Goal: Task Accomplishment & Management: Complete application form

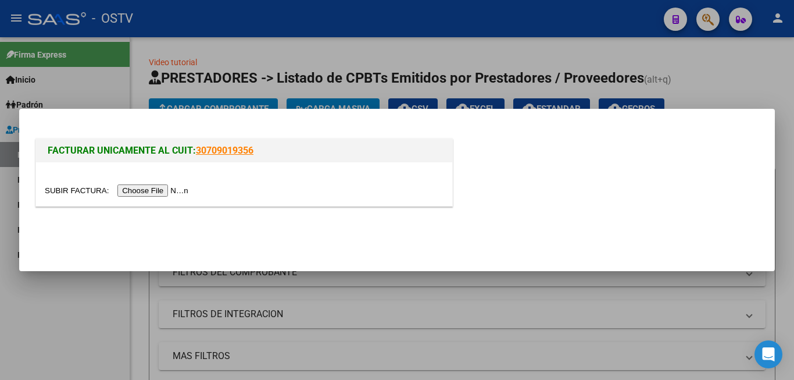
click at [171, 187] on input "file" at bounding box center [118, 190] width 147 height 12
click at [176, 195] on input "file" at bounding box center [118, 190] width 147 height 12
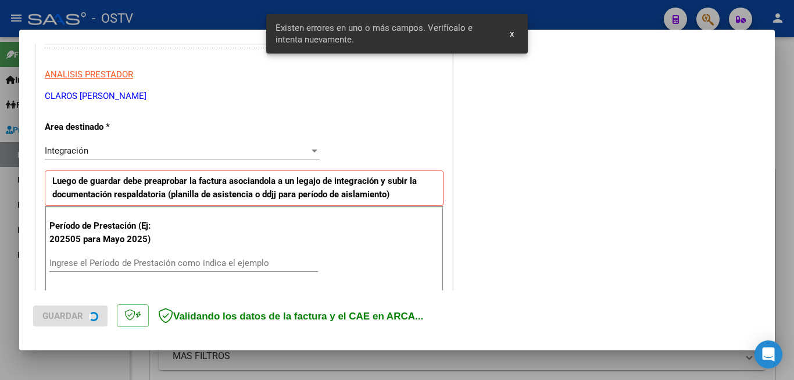
scroll to position [260, 0]
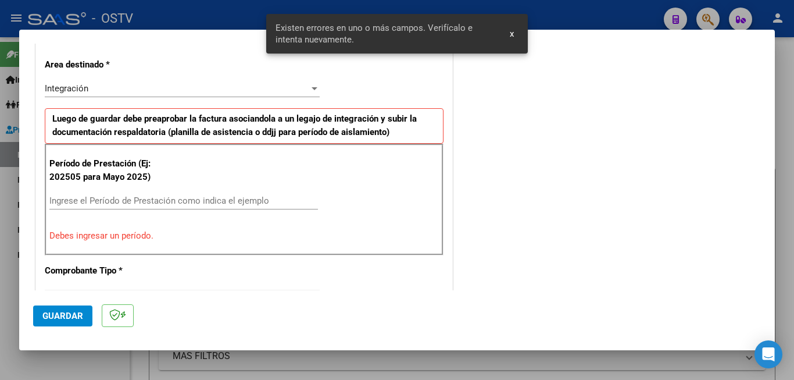
click at [155, 184] on div "Período de Prestación (Ej: 202505 para [DATE]) Ingrese el Período de Prestación…" at bounding box center [244, 200] width 399 height 112
click at [159, 192] on div "Ingrese el Período de Prestación como indica el ejemplo" at bounding box center [183, 200] width 269 height 17
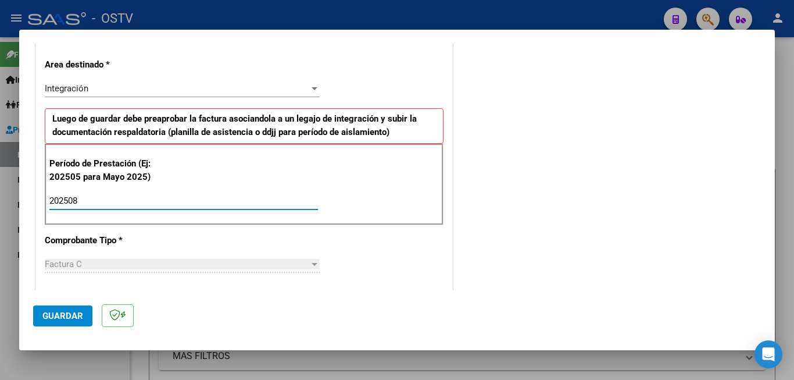
type input "202508"
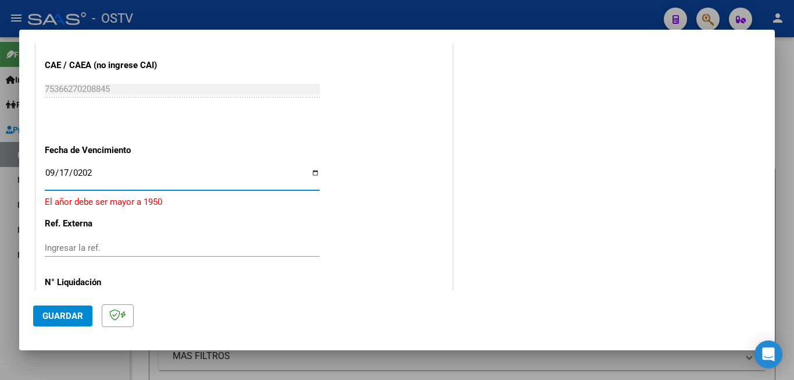
type input "[DATE]"
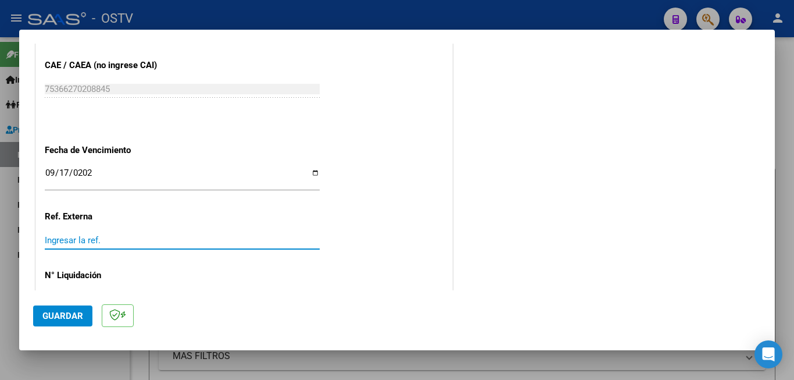
scroll to position [762, 0]
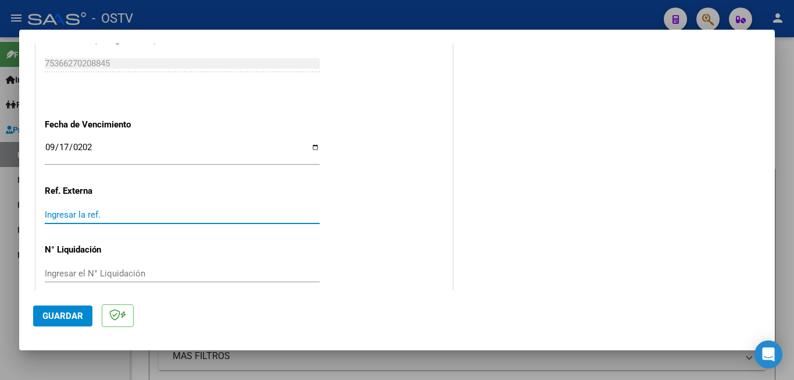
click at [74, 319] on span "Guardar" at bounding box center [62, 316] width 41 height 10
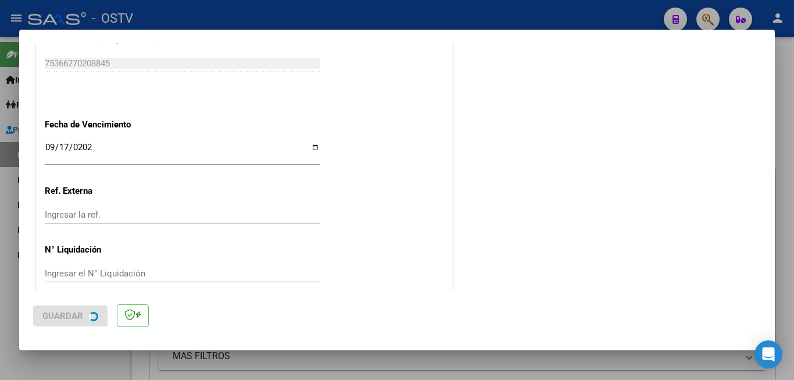
scroll to position [0, 0]
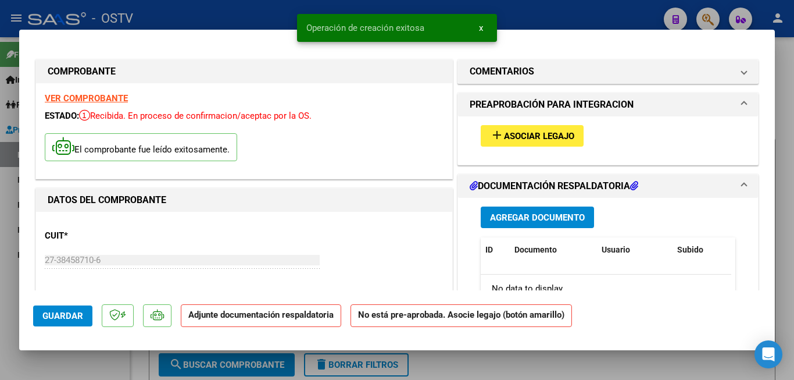
drag, startPoint x: 553, startPoint y: 139, endPoint x: 564, endPoint y: 133, distance: 12.5
click at [564, 133] on span "Asociar Legajo" at bounding box center [539, 136] width 70 height 10
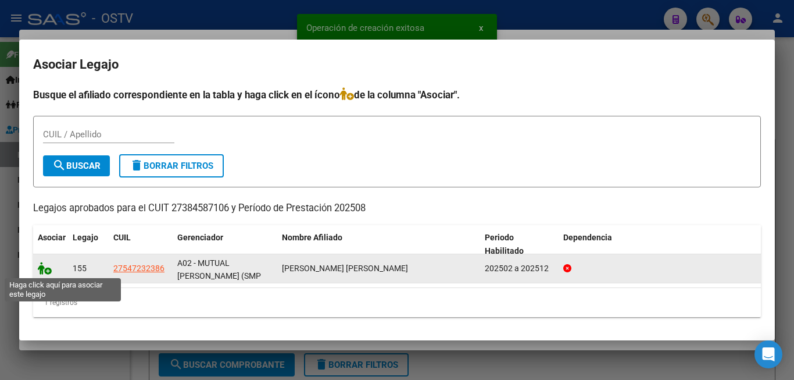
click at [43, 269] on icon at bounding box center [45, 268] width 14 height 13
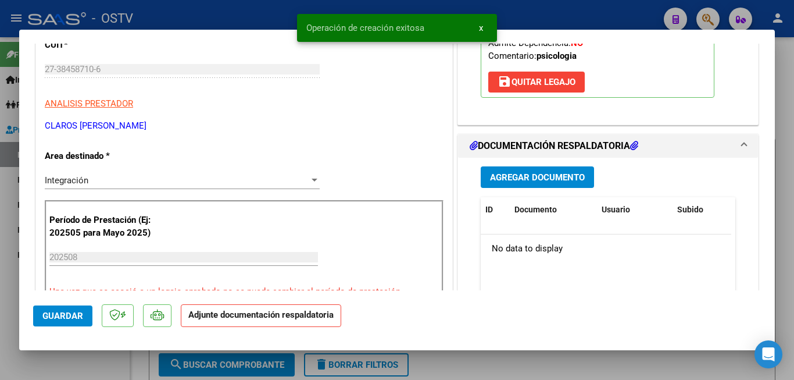
scroll to position [233, 0]
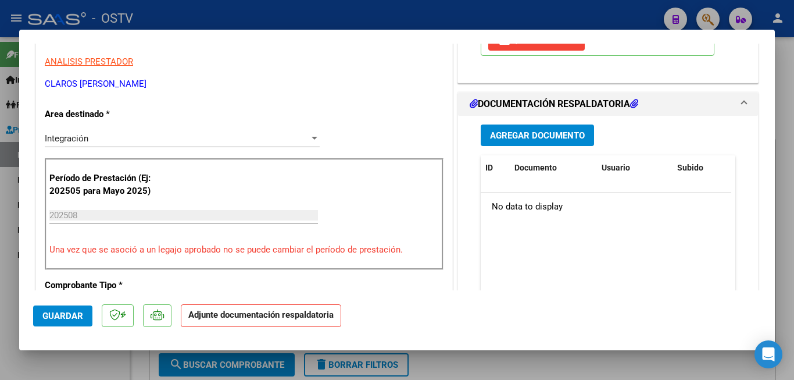
click at [535, 141] on button "Agregar Documento" at bounding box center [537, 135] width 113 height 22
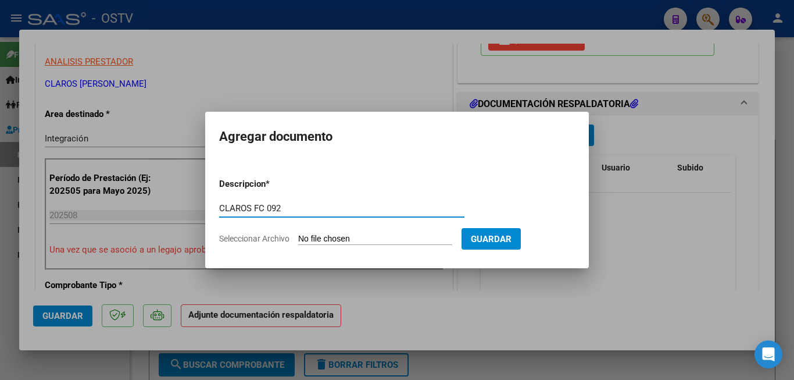
type input "CLAROS FC 092"
click at [355, 241] on input "Seleccionar Archivo" at bounding box center [375, 239] width 154 height 11
type input "C:\fakepath\CLAROS FC 092.pdf"
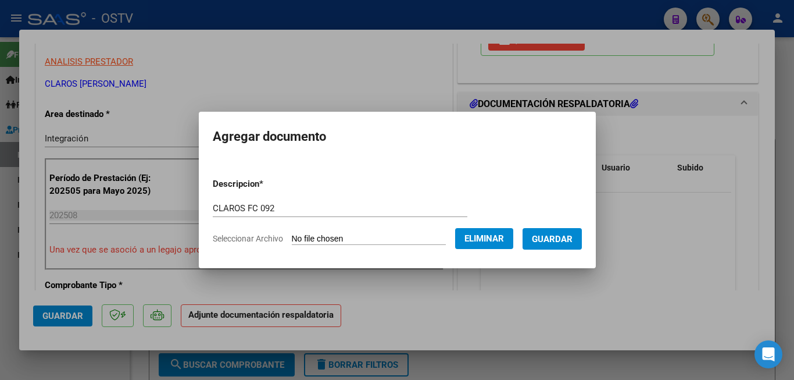
click at [556, 248] on form "Descripcion * CLAROS FC 092 Escriba aquí una descripcion Seleccionar Archivo El…" at bounding box center [397, 211] width 369 height 85
click at [556, 246] on button "Guardar" at bounding box center [552, 239] width 59 height 22
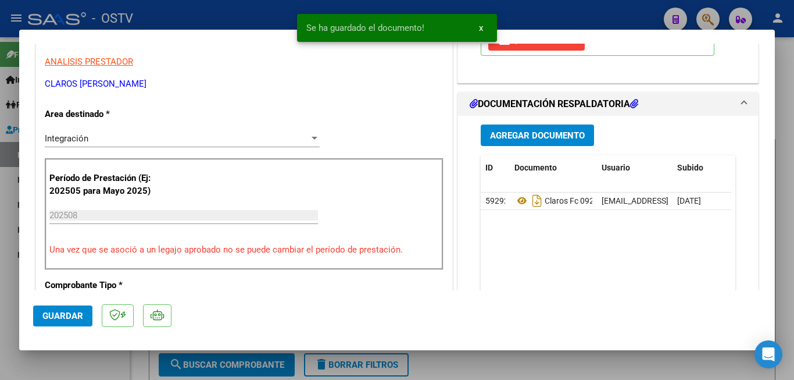
click at [498, 150] on div "Agregar Documento ID Documento Usuario Subido Acción 59292 Claros Fc 092 [EMAIL…" at bounding box center [608, 232] width 272 height 232
click at [501, 141] on button "Agregar Documento" at bounding box center [537, 135] width 113 height 22
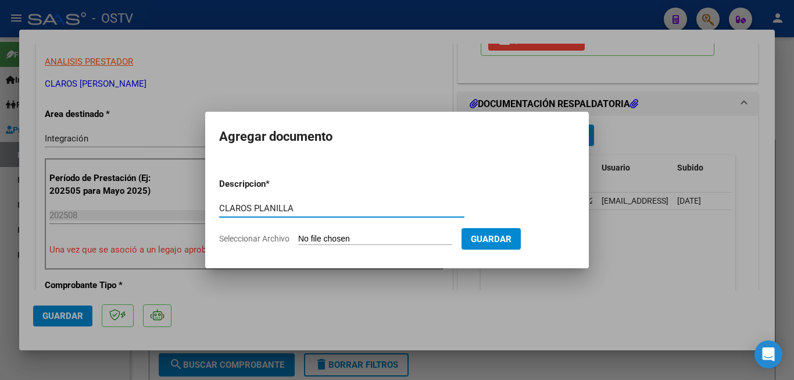
type input "CLAROS PLANILLA"
click at [337, 239] on input "Seleccionar Archivo" at bounding box center [375, 239] width 154 height 11
type input "C:\fakepath\CLAROS PLANILLA.pdf"
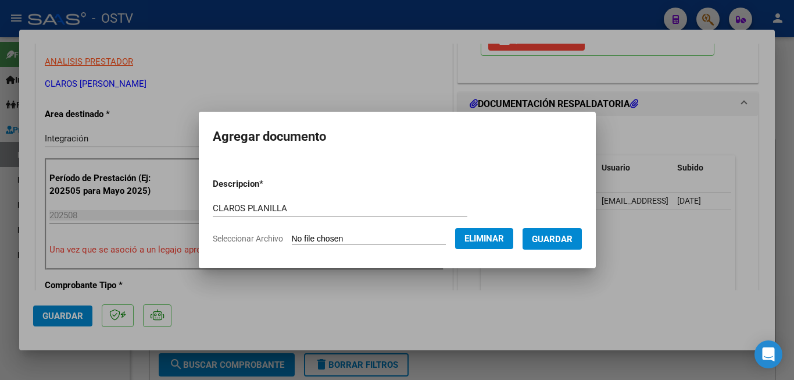
click at [543, 249] on button "Guardar" at bounding box center [552, 239] width 59 height 22
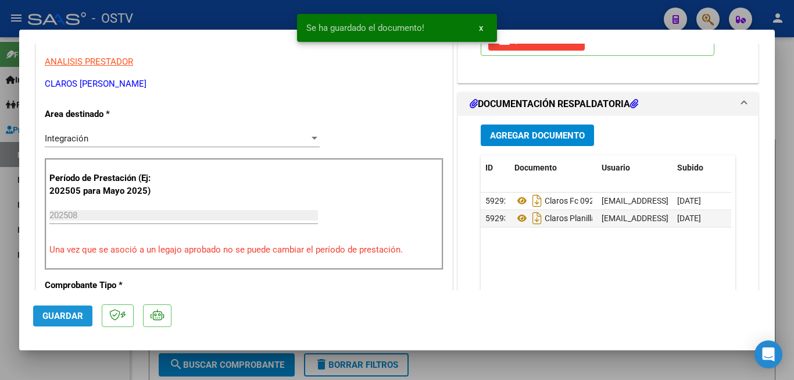
click at [34, 320] on button "Guardar" at bounding box center [62, 315] width 59 height 21
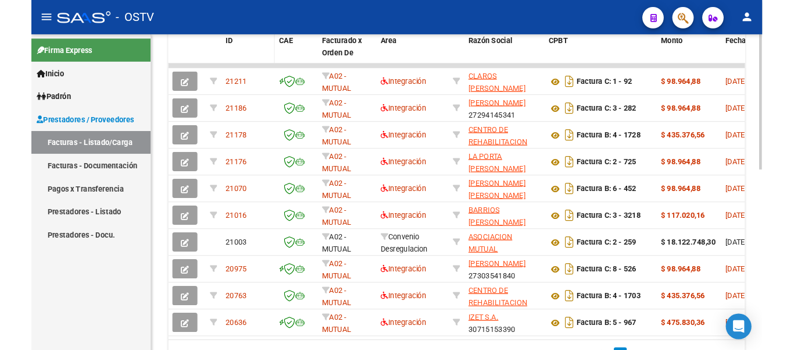
scroll to position [458, 0]
